Goal: Task Accomplishment & Management: Manage account settings

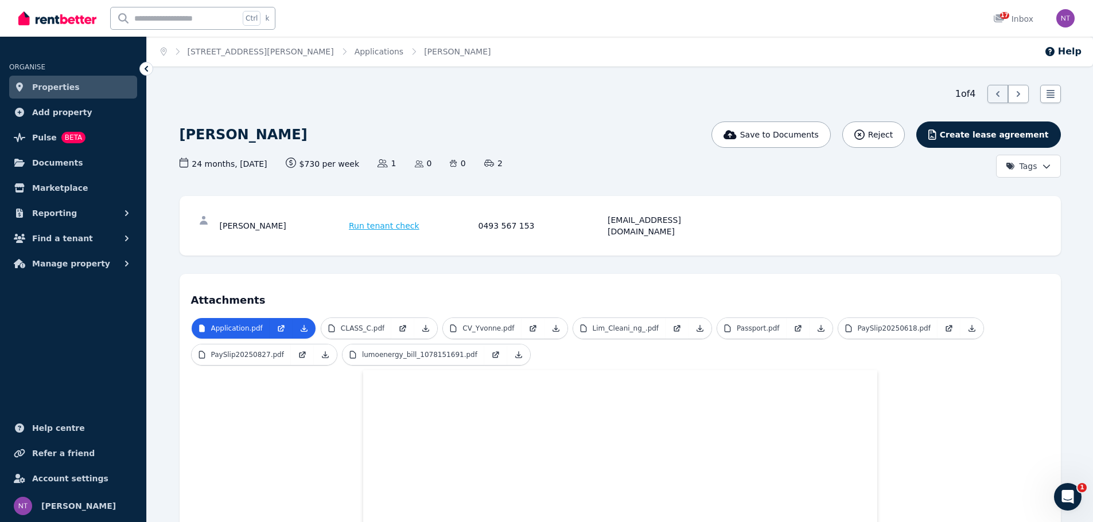
scroll to position [57, 0]
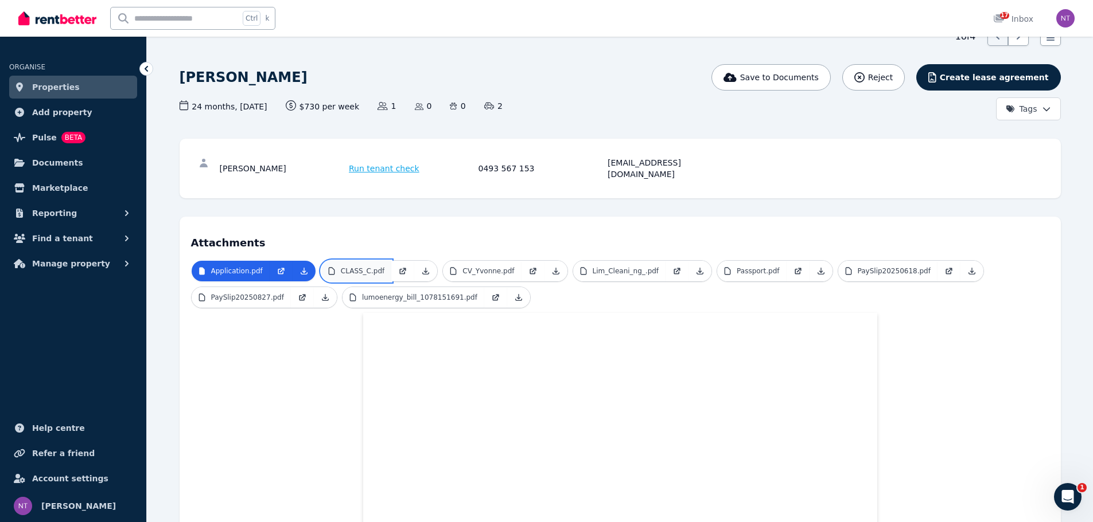
click at [372, 267] on p "CLASS_C.pdf" at bounding box center [363, 271] width 44 height 9
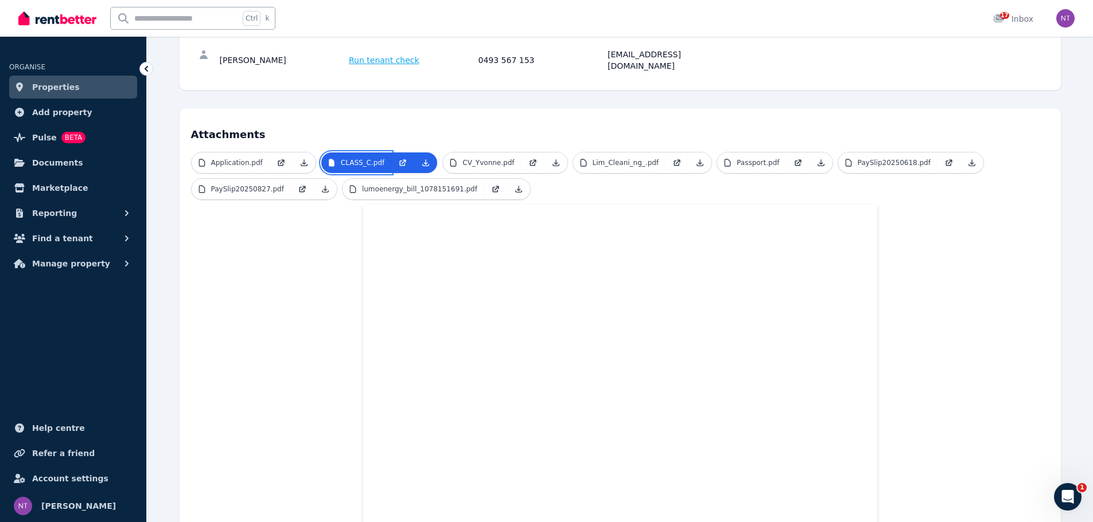
scroll to position [0, 0]
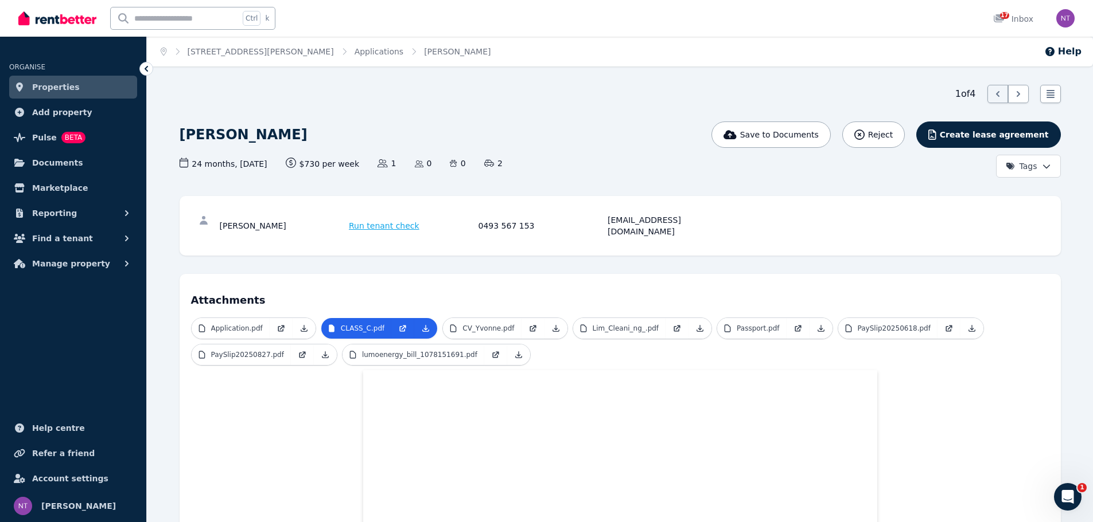
click at [59, 89] on span "Properties" at bounding box center [56, 87] width 48 height 14
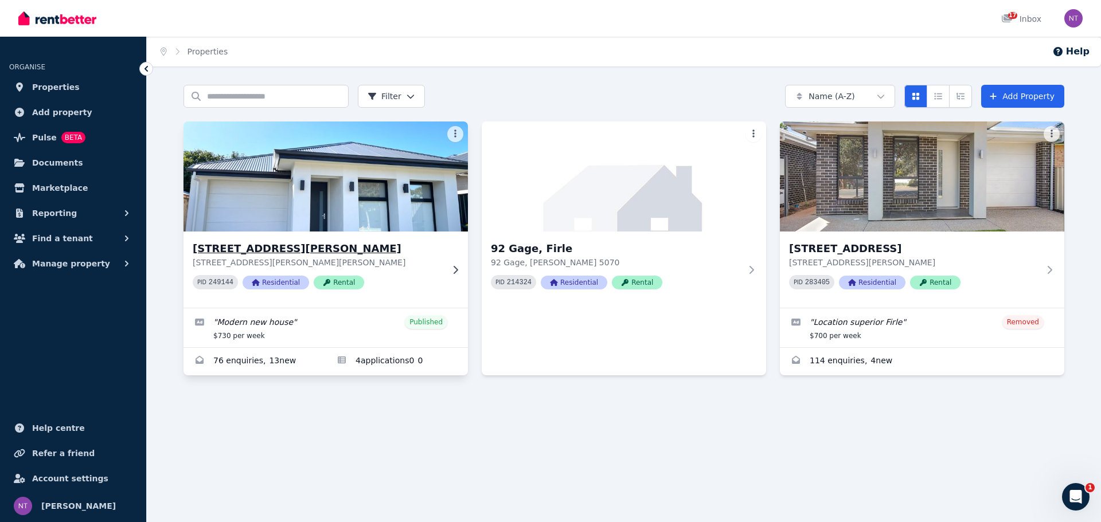
click at [414, 273] on div "[STREET_ADDRESS][GEOGRAPHIC_DATA][PERSON_NAME][STREET_ADDRESS][PERSON_NAME][PER…" at bounding box center [318, 270] width 250 height 58
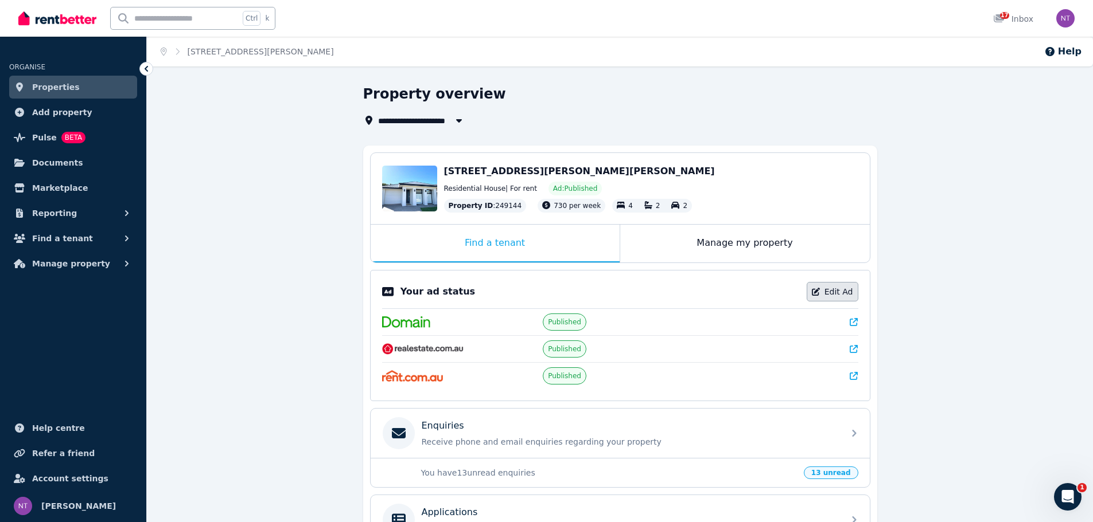
click at [844, 288] on link "Edit Ad" at bounding box center [832, 291] width 52 height 19
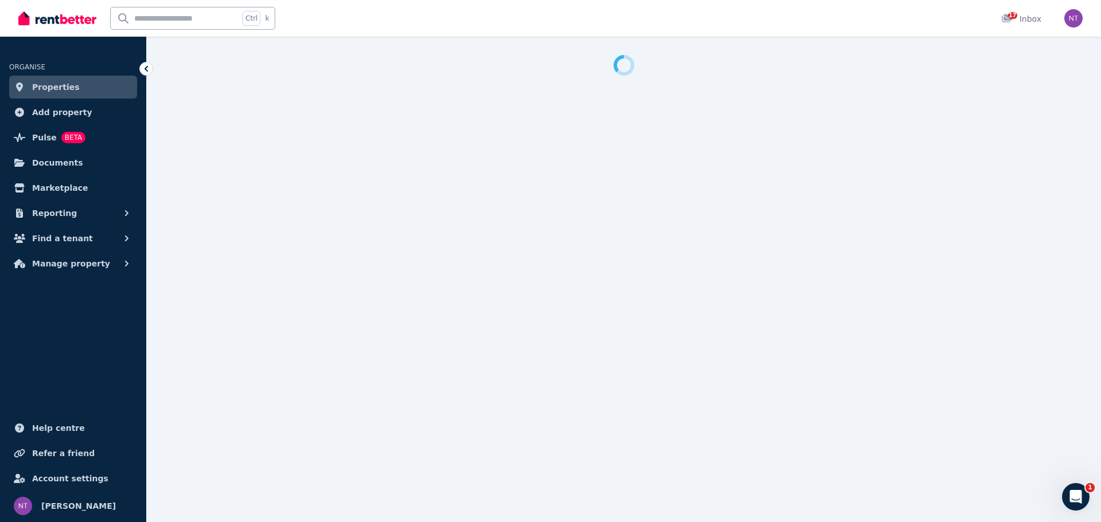
select select "**********"
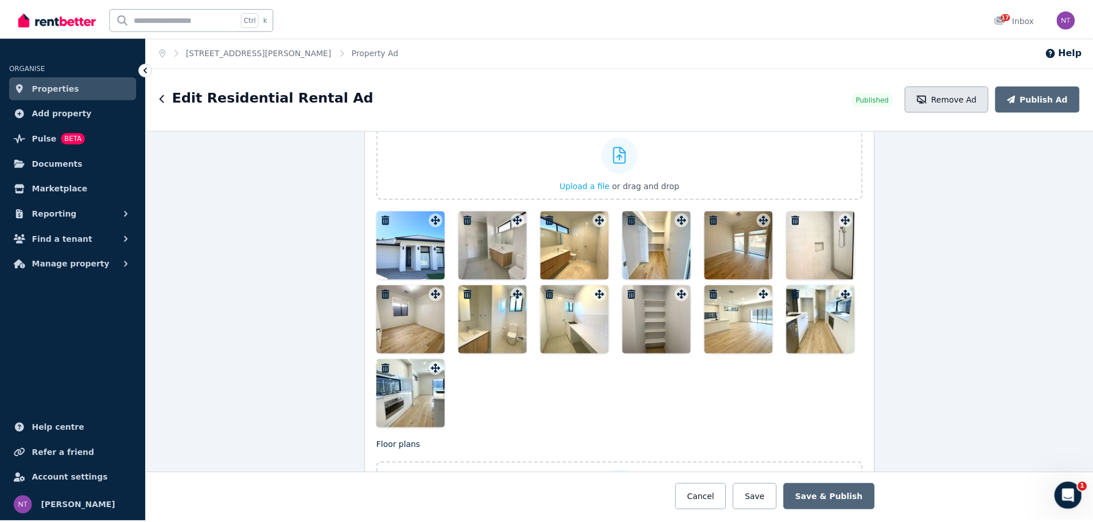
scroll to position [1406, 0]
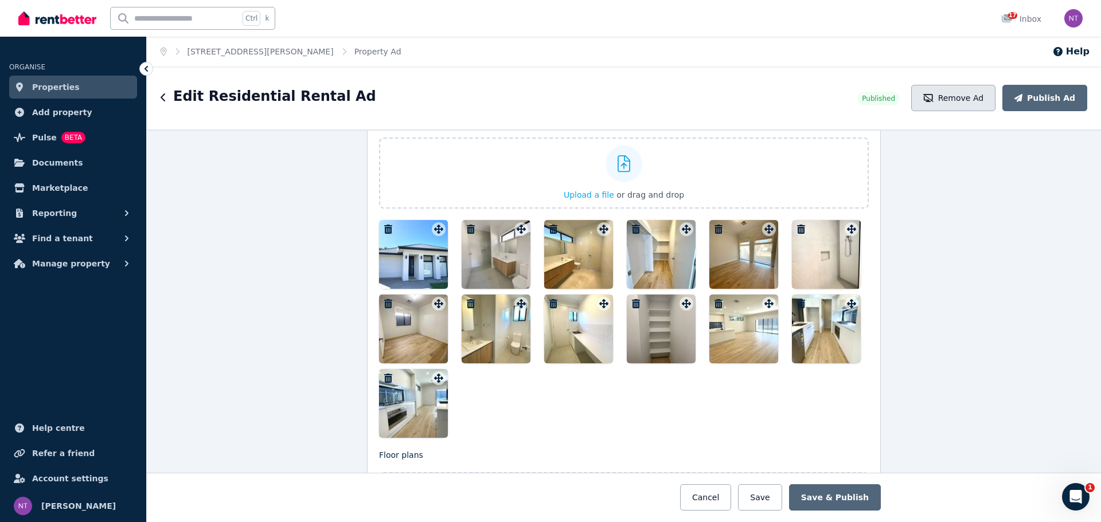
click at [947, 92] on button "Remove Ad" at bounding box center [953, 98] width 84 height 26
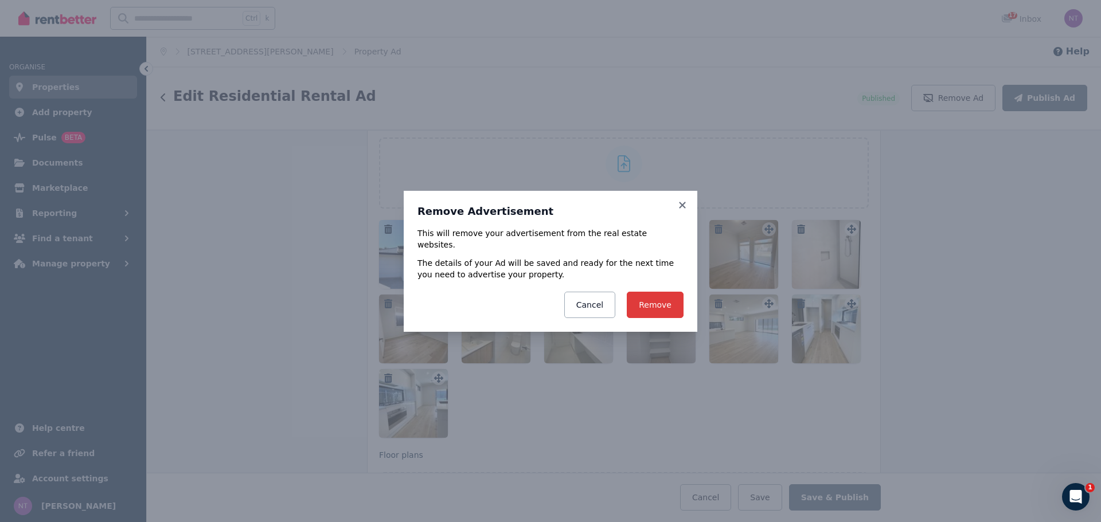
click at [656, 296] on button "Remove" at bounding box center [655, 305] width 57 height 26
